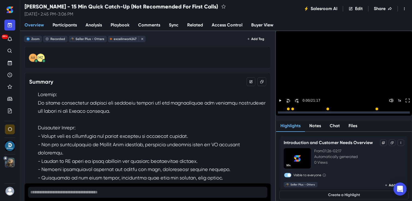
scroll to position [2856, 0]
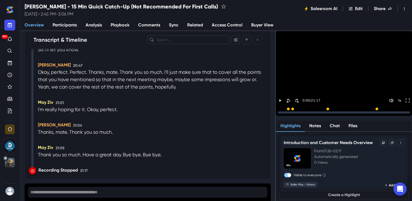
click at [10, 161] on img "Seller Plus - Otters" at bounding box center [10, 163] width 10 height 10
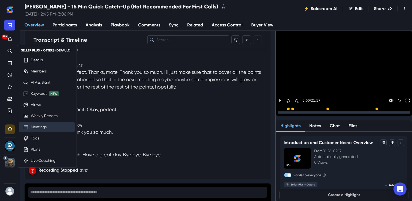
click at [36, 127] on link "Meetings" at bounding box center [39, 127] width 16 height 6
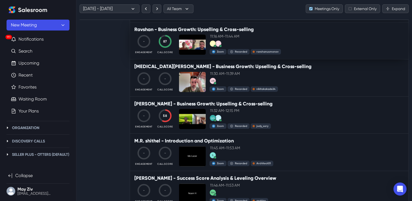
scroll to position [3417, 0]
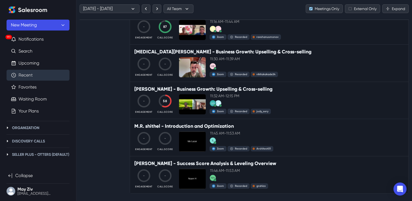
click at [33, 75] on link "Recent" at bounding box center [26, 75] width 14 height 7
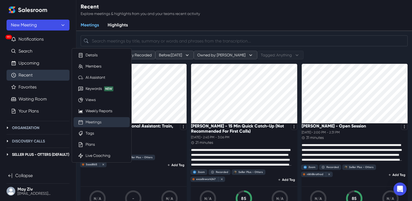
click at [101, 122] on link "Meetings" at bounding box center [94, 122] width 16 height 6
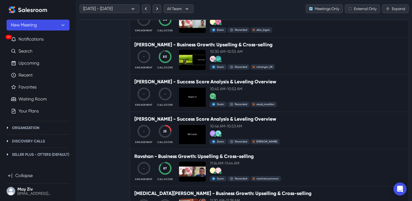
scroll to position [3267, 0]
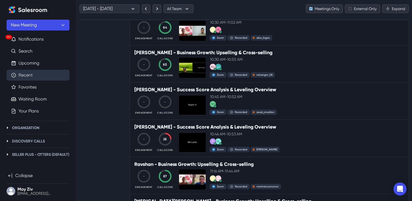
click at [33, 72] on link "Recent" at bounding box center [26, 75] width 14 height 7
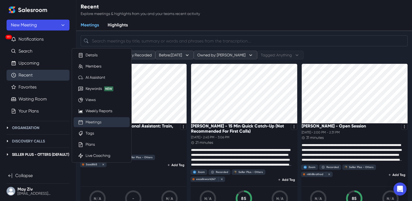
click at [101, 122] on link "Meetings" at bounding box center [94, 122] width 16 height 6
